Goal: Transaction & Acquisition: Subscribe to service/newsletter

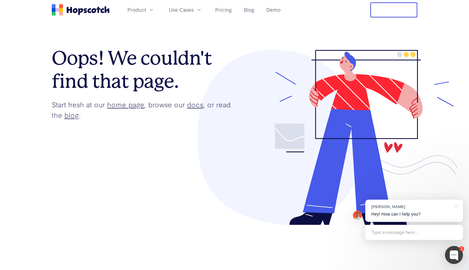
click at [128, 103] on link "home page" at bounding box center [125, 104] width 37 height 10
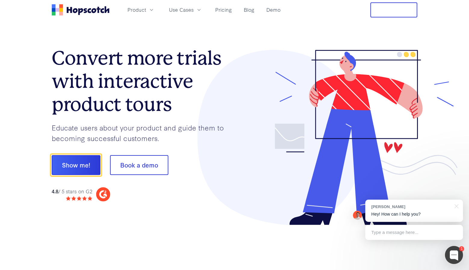
click at [203, 76] on h1 "Convert more trials with interactive product tours" at bounding box center [143, 81] width 183 height 69
click at [373, 10] on button "Free Trial" at bounding box center [393, 9] width 47 height 15
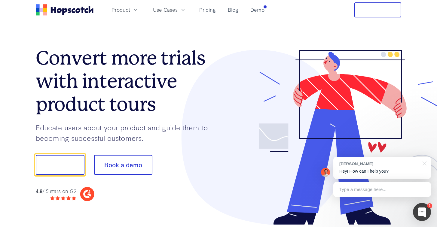
click at [388, 2] on button "Free Trial" at bounding box center [377, 9] width 47 height 15
